Goal: Task Accomplishment & Management: Manage account settings

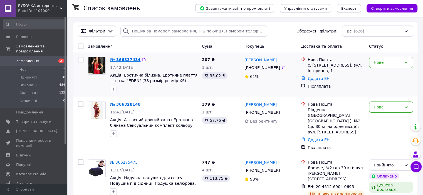
click at [125, 58] on link "№ 366337434" at bounding box center [125, 60] width 30 height 4
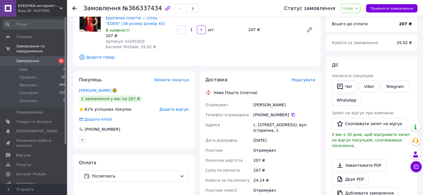
scroll to position [53, 0]
click at [100, 92] on link "[PERSON_NAME]" at bounding box center [95, 90] width 32 height 4
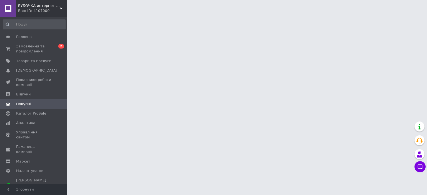
click at [100, 14] on html "БУБОЧКА интернет-магазин Ваш ID: 4107000 Сайт БУБОЧКА интернет-магазин Кабінет …" at bounding box center [213, 7] width 427 height 14
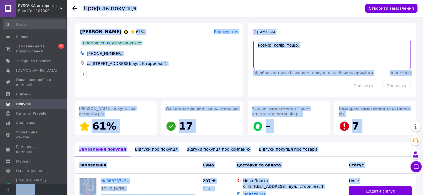
click at [389, 53] on textarea at bounding box center [332, 54] width 158 height 29
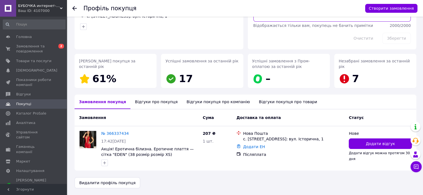
scroll to position [43, 0]
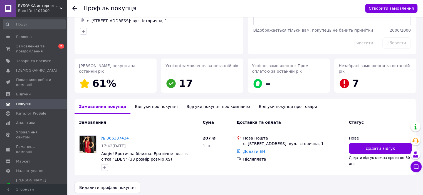
click at [153, 108] on div "Відгуки про покупця" at bounding box center [155, 107] width 51 height 14
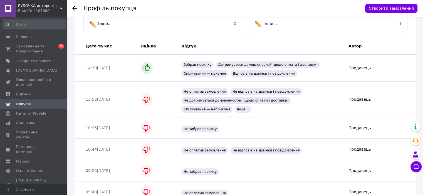
scroll to position [0, 0]
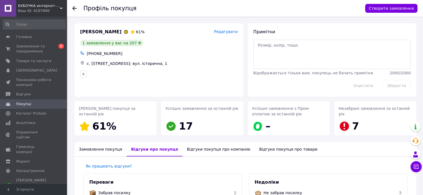
click at [74, 10] on use at bounding box center [74, 8] width 4 height 4
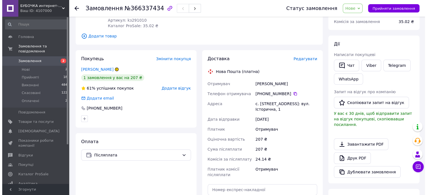
scroll to position [87, 0]
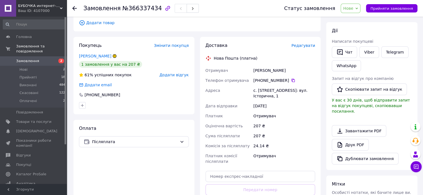
click at [358, 8] on icon at bounding box center [356, 8] width 3 height 3
click at [355, 37] on li "Скасовано" at bounding box center [354, 36] width 26 height 8
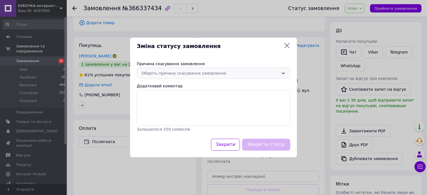
click at [190, 74] on div "Оберіть причину скасування замовлення" at bounding box center [209, 73] width 137 height 6
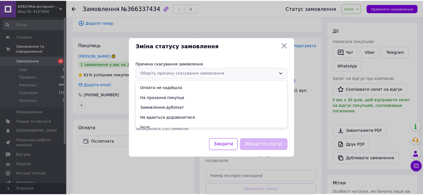
scroll to position [22, 0]
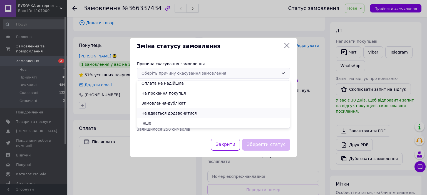
click at [176, 112] on li "Не вдається додзвонитися" at bounding box center [213, 113] width 153 height 10
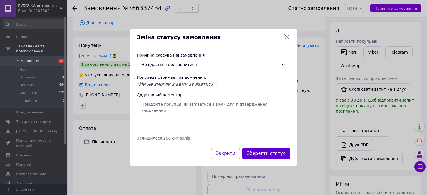
click at [263, 154] on button "Зберегти статус" at bounding box center [266, 154] width 48 height 12
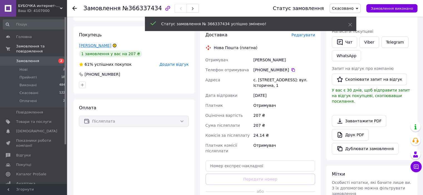
click at [93, 47] on link "[PERSON_NAME]" at bounding box center [95, 45] width 32 height 4
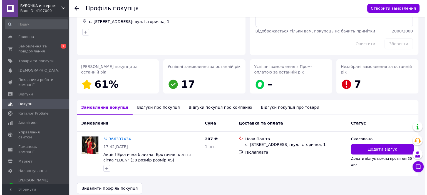
scroll to position [48, 0]
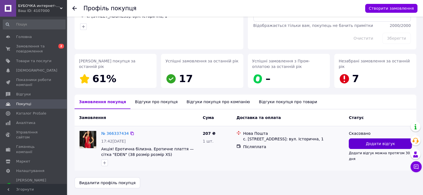
click at [371, 143] on span "Додати відгук" at bounding box center [380, 144] width 29 height 6
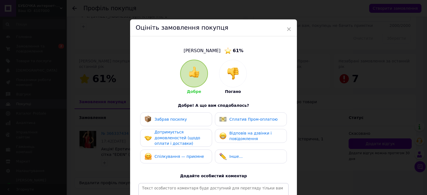
click at [235, 72] on img at bounding box center [233, 74] width 12 height 12
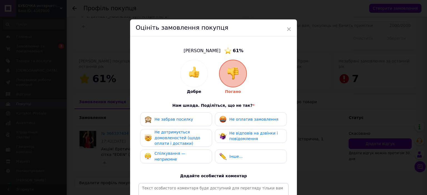
click at [241, 119] on span "Не оплатив замовлення" at bounding box center [253, 119] width 49 height 4
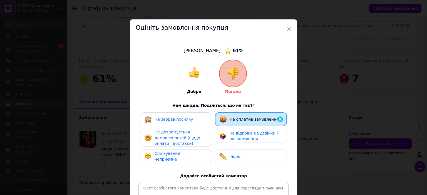
click at [235, 138] on span "Не відповів на дзвінки і повідомлення" at bounding box center [253, 136] width 48 height 10
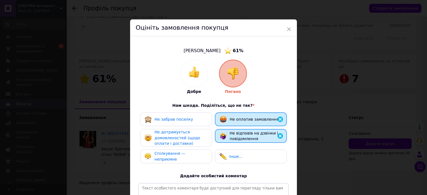
click at [191, 131] on div "Не дотримується домовленостей (щодо оплати і доставки)" at bounding box center [181, 138] width 53 height 17
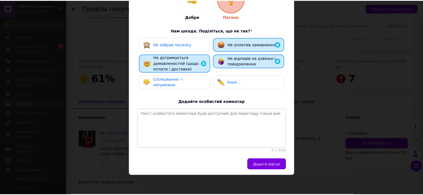
scroll to position [80, 0]
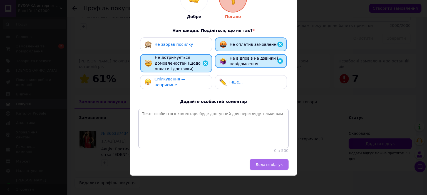
click at [272, 169] on button "Додати відгук" at bounding box center [269, 164] width 39 height 11
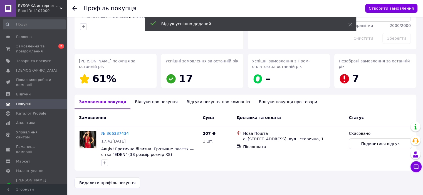
click at [74, 6] on use at bounding box center [74, 8] width 4 height 4
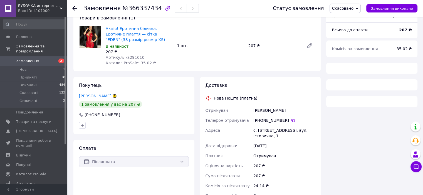
scroll to position [59, 0]
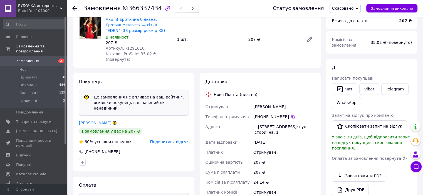
click at [72, 6] on icon at bounding box center [74, 8] width 4 height 4
